Goal: Transaction & Acquisition: Purchase product/service

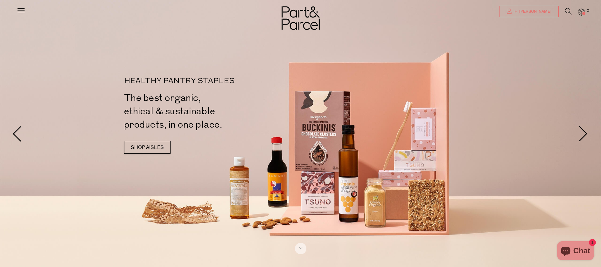
click at [540, 10] on span "Hi [PERSON_NAME]" at bounding box center [532, 11] width 39 height 5
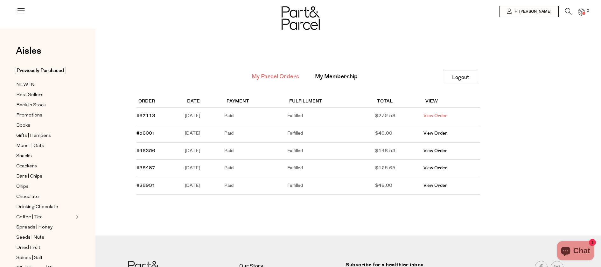
click at [440, 114] on link "View Order" at bounding box center [436, 116] width 24 height 6
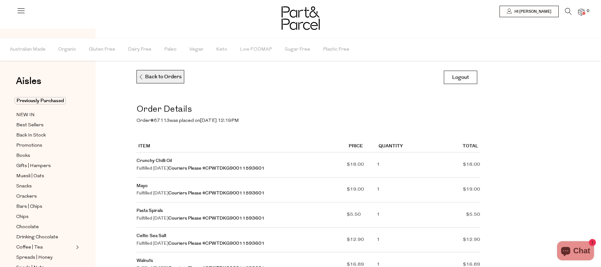
click at [154, 74] on p "Back to Orders" at bounding box center [159, 76] width 43 height 13
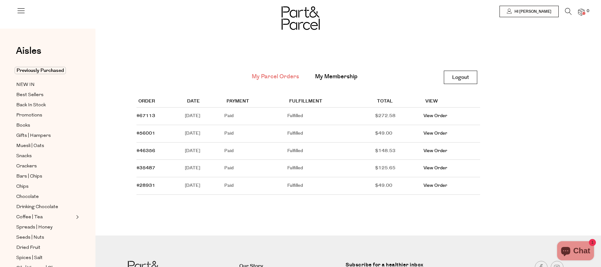
click at [568, 10] on icon at bounding box center [568, 11] width 7 height 7
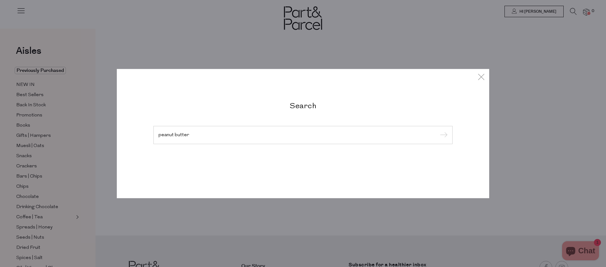
type input "peanut butter"
click at [438, 131] on input "submit" at bounding box center [443, 136] width 10 height 10
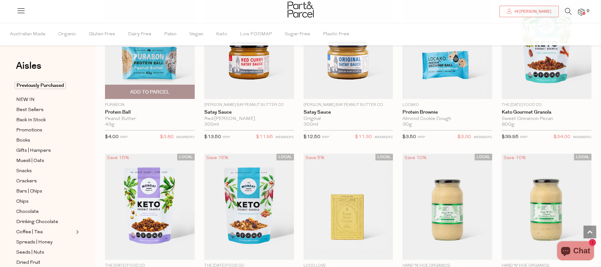
scroll to position [501, 0]
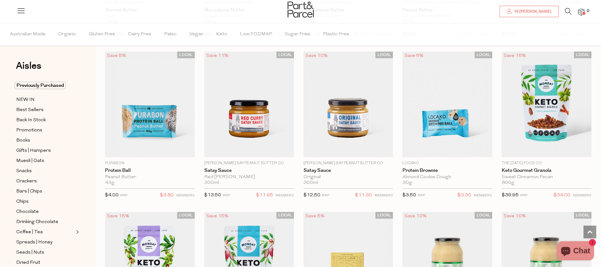
click at [568, 11] on icon at bounding box center [568, 11] width 7 height 7
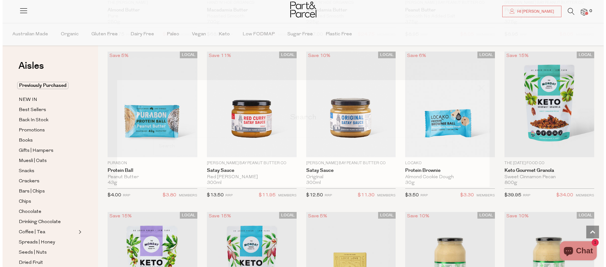
scroll to position [505, 0]
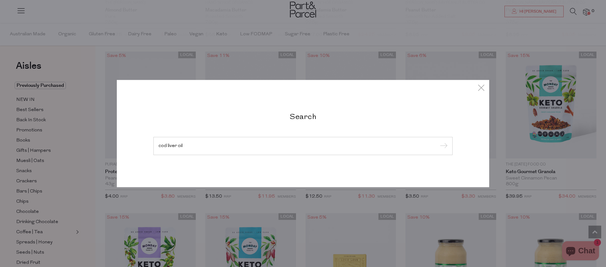
type input "cod liver oil"
click at [438, 142] on input "submit" at bounding box center [443, 147] width 10 height 10
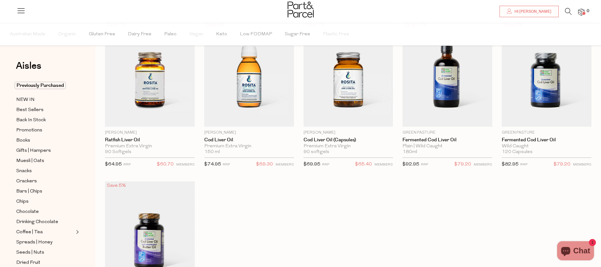
scroll to position [52, 0]
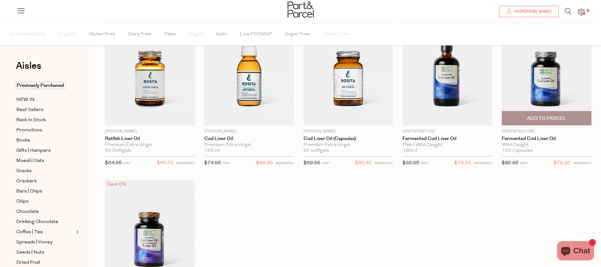
click at [562, 117] on span "Add To Parcel" at bounding box center [546, 118] width 39 height 7
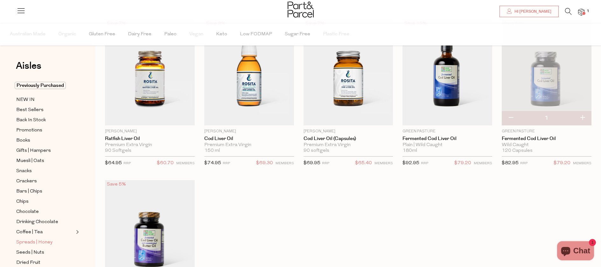
click at [36, 241] on span "Spreads | Honey" at bounding box center [34, 243] width 36 height 8
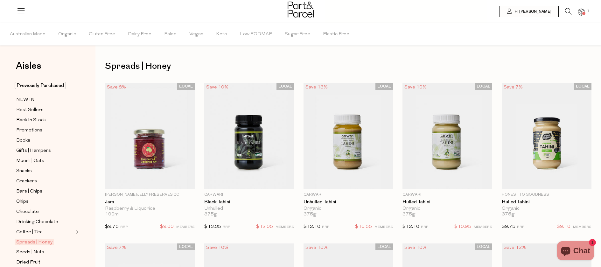
click at [568, 11] on icon at bounding box center [568, 11] width 7 height 7
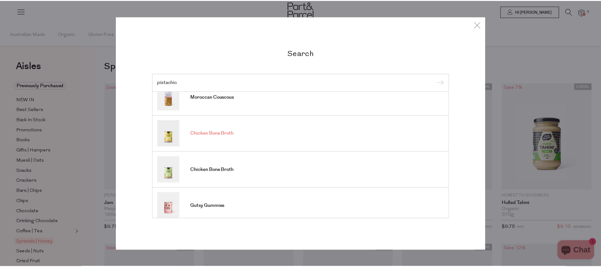
scroll to position [237, 0]
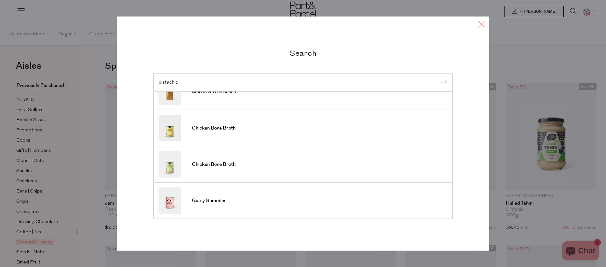
type input "pistachio"
click at [481, 24] on icon at bounding box center [482, 23] width 10 height 9
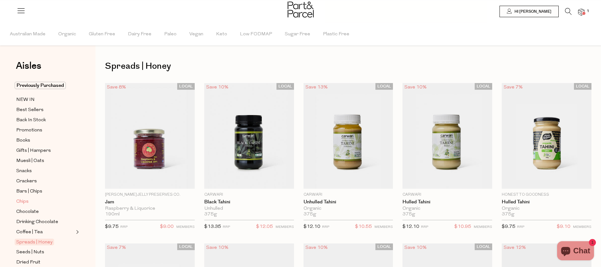
click at [25, 200] on span "Chips" at bounding box center [22, 202] width 12 height 8
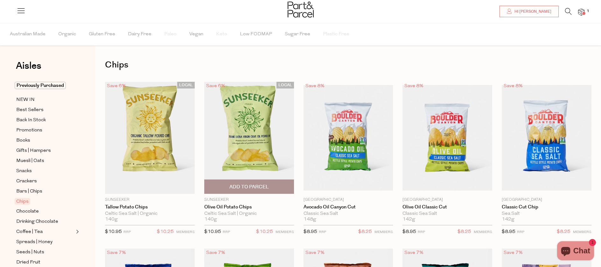
scroll to position [3, 0]
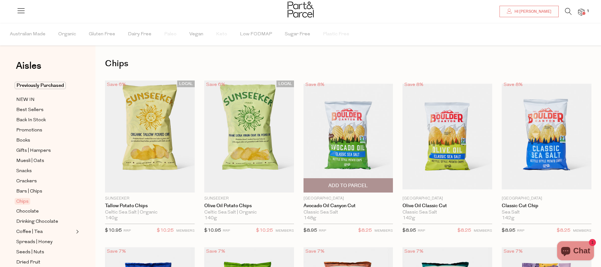
click at [340, 183] on span "Add To Parcel" at bounding box center [347, 185] width 39 height 7
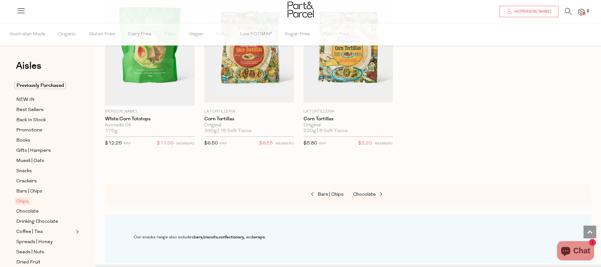
scroll to position [578, 0]
click at [21, 130] on span "Promotions" at bounding box center [29, 131] width 26 height 8
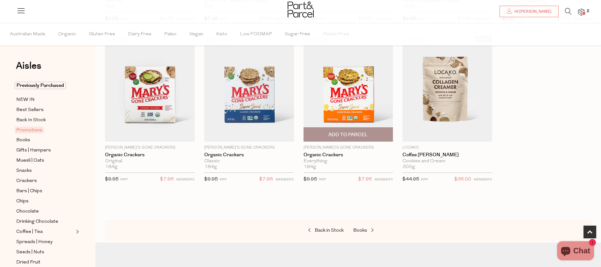
scroll to position [209, 0]
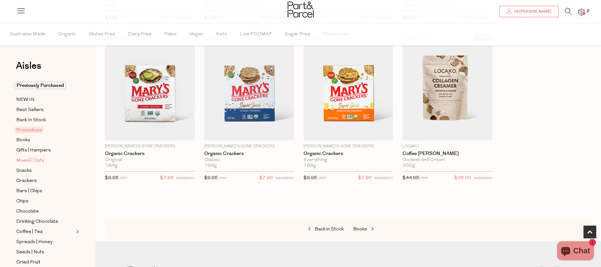
click at [38, 160] on span "Muesli | Oats" at bounding box center [30, 161] width 28 height 8
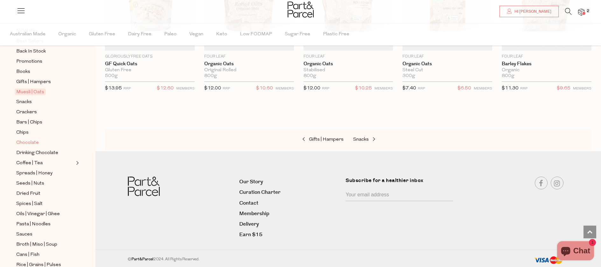
scroll to position [76, 0]
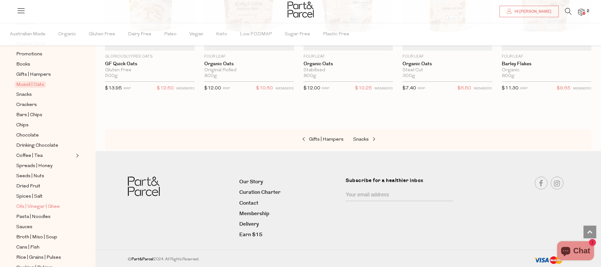
click at [56, 206] on span "Oils | Vinegar | Ghee" at bounding box center [38, 207] width 44 height 8
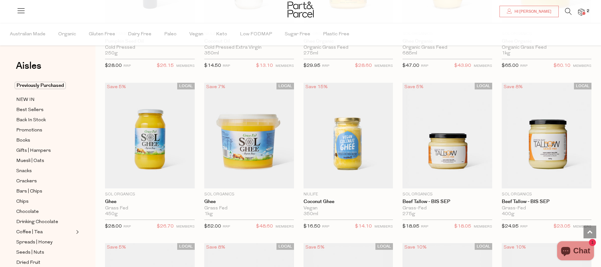
scroll to position [665, 0]
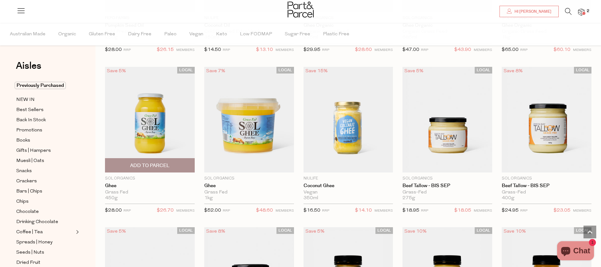
click at [144, 166] on span "Add To Parcel" at bounding box center [149, 165] width 39 height 7
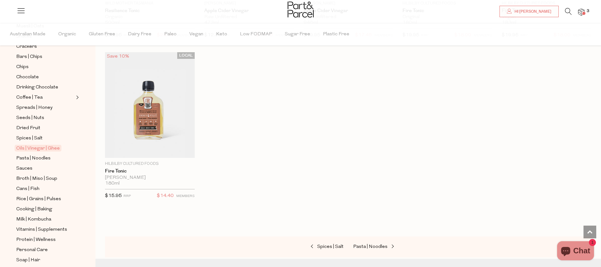
scroll to position [135, 0]
click at [42, 217] on span "Milk | Kombucha" at bounding box center [33, 219] width 35 height 8
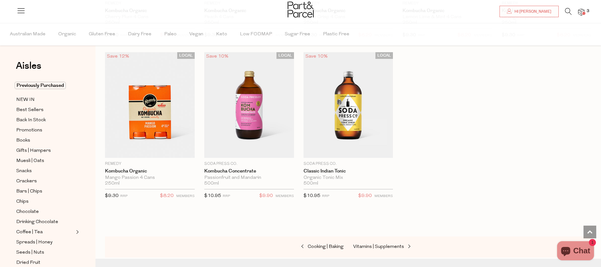
scroll to position [1026, 0]
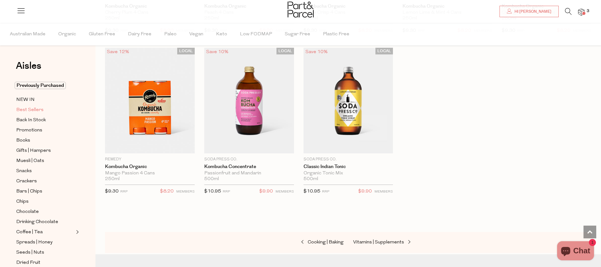
click at [31, 109] on span "Best Sellers" at bounding box center [29, 110] width 27 height 8
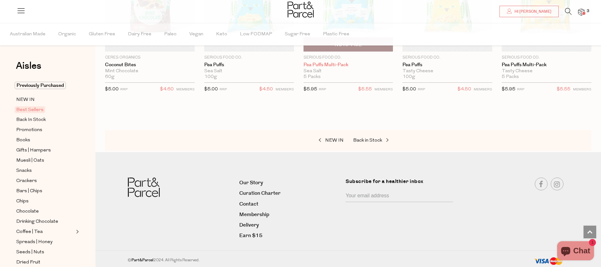
scroll to position [1279, 0]
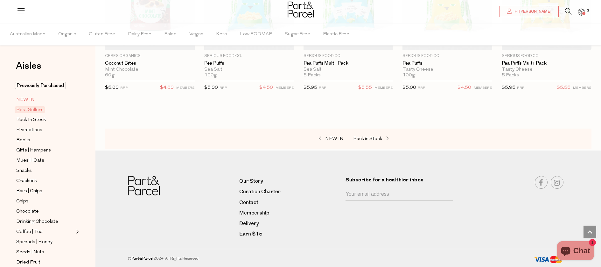
click at [32, 98] on span "NEW IN" at bounding box center [25, 100] width 18 height 8
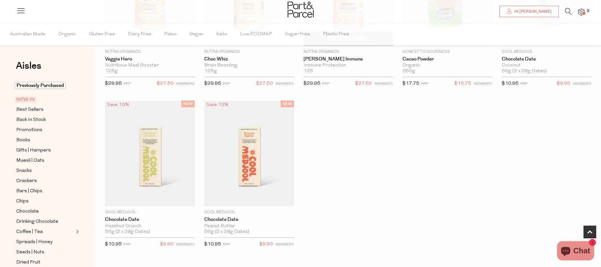
scroll to position [321, 0]
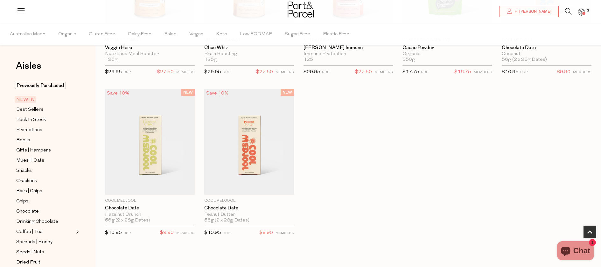
click at [584, 12] on span at bounding box center [584, 13] width 3 height 3
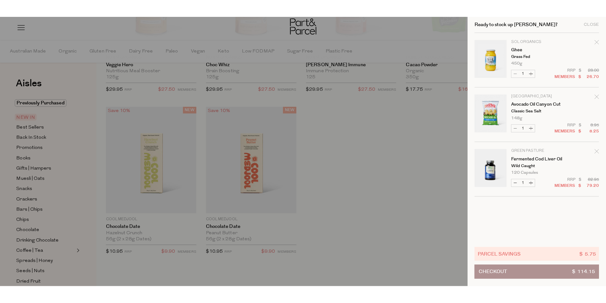
scroll to position [323, 0]
